Goal: Transaction & Acquisition: Purchase product/service

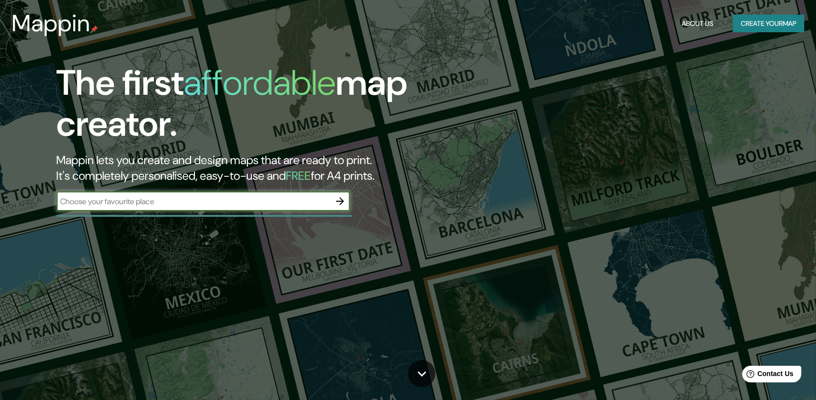
click at [243, 199] on div "The first affordable map creator. Mappin lets you create and design maps that a…" at bounding box center [261, 142] width 490 height 158
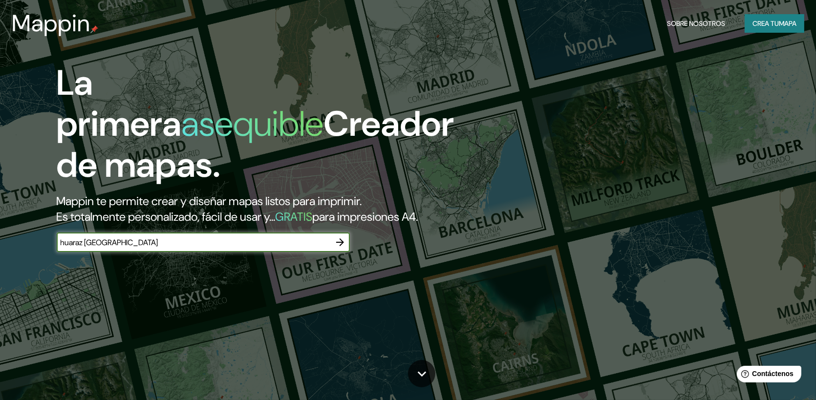
type input "huaraz [GEOGRAPHIC_DATA]"
click at [341, 240] on icon "button" at bounding box center [340, 243] width 8 height 8
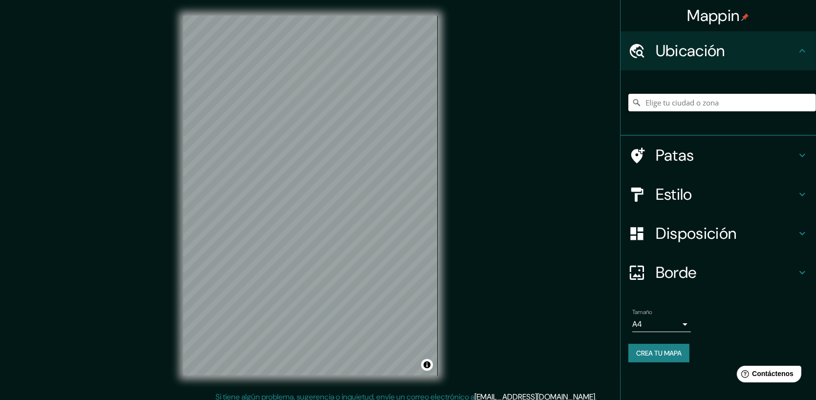
click at [743, 101] on input "Elige tu ciudad o zona" at bounding box center [723, 103] width 188 height 18
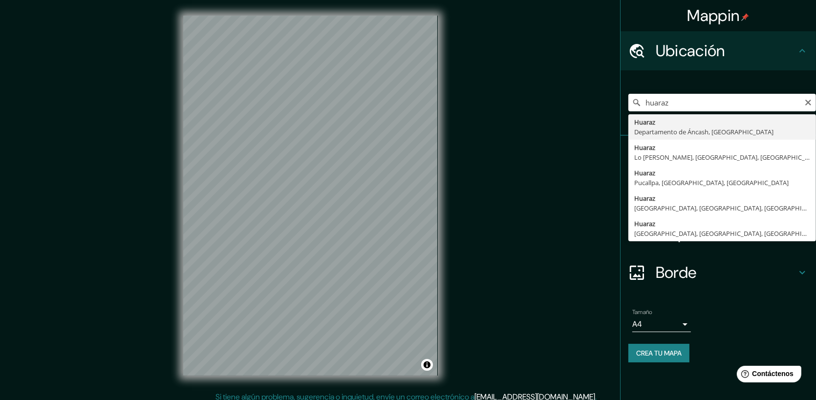
type input "Huaraz, [GEOGRAPHIC_DATA], [GEOGRAPHIC_DATA]"
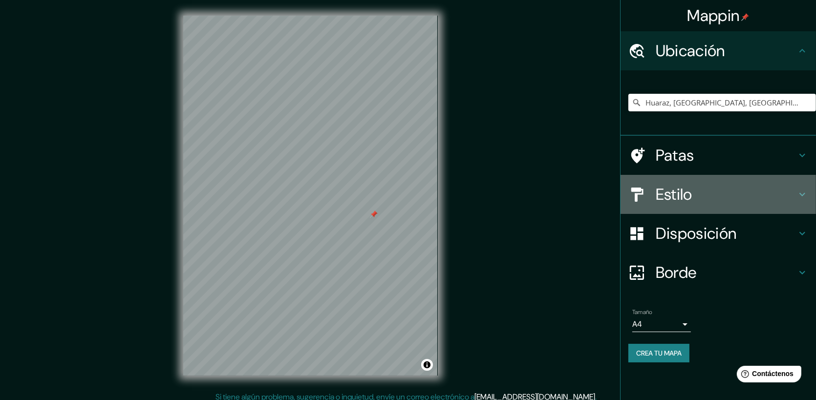
click at [775, 205] on div "Estilo" at bounding box center [719, 194] width 196 height 39
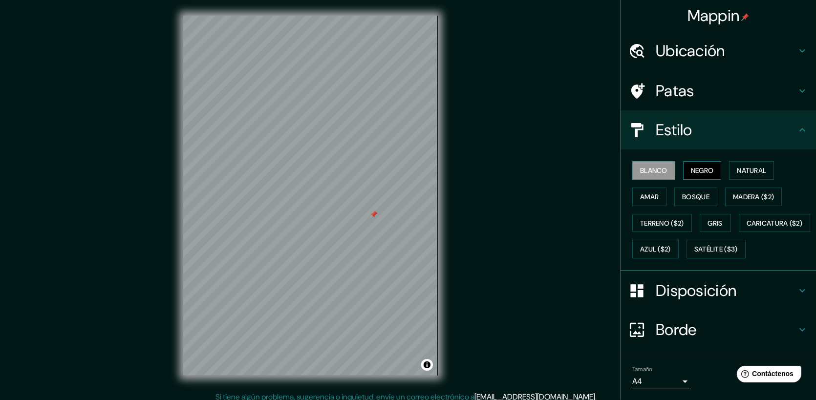
click at [683, 170] on button "Negro" at bounding box center [702, 170] width 39 height 19
click at [757, 170] on font "Natural" at bounding box center [751, 170] width 29 height 9
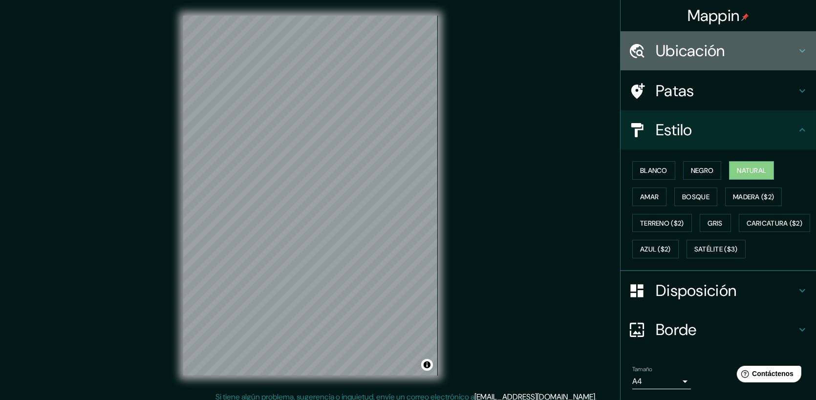
click at [739, 51] on h4 "Ubicación" at bounding box center [726, 51] width 141 height 20
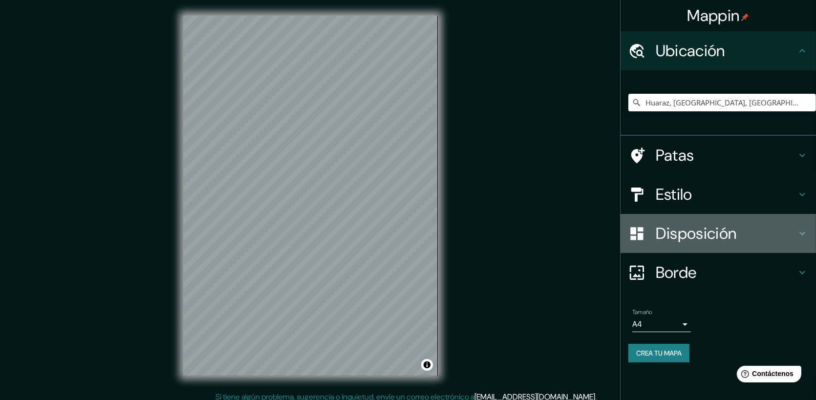
click at [726, 242] on font "Disposición" at bounding box center [696, 233] width 81 height 21
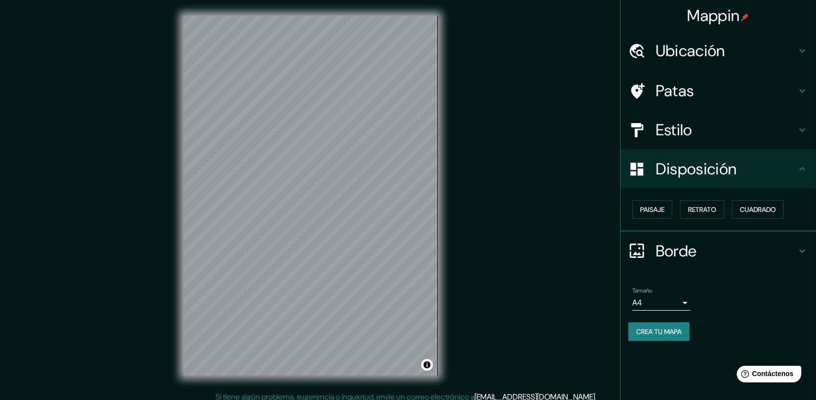
click at [544, 237] on div "Mappin Ubicación [GEOGRAPHIC_DATA], [GEOGRAPHIC_DATA], [GEOGRAPHIC_DATA] Patas …" at bounding box center [408, 203] width 816 height 407
click at [438, 252] on div "© Mapbox © OpenStreetMap Improve this map" at bounding box center [311, 196] width 286 height 392
click at [475, 174] on div "Mappin Ubicación [GEOGRAPHIC_DATA], [GEOGRAPHIC_DATA], [GEOGRAPHIC_DATA] Patas …" at bounding box center [408, 203] width 816 height 407
